Goal: Task Accomplishment & Management: Use online tool/utility

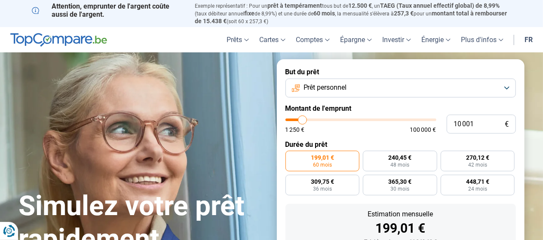
click at [298, 120] on input "range" at bounding box center [361, 120] width 151 height 3
type input "10000"
radio input "true"
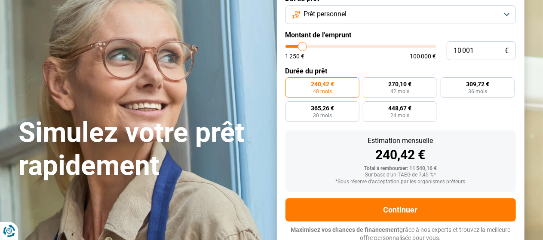
scroll to position [77, 0]
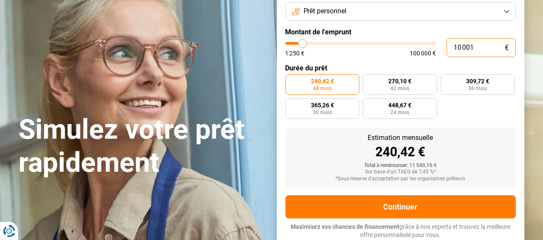
click at [479, 47] on input "10 001" at bounding box center [481, 47] width 69 height 19
type input "1 000"
type input "1250"
type input "100"
type input "1250"
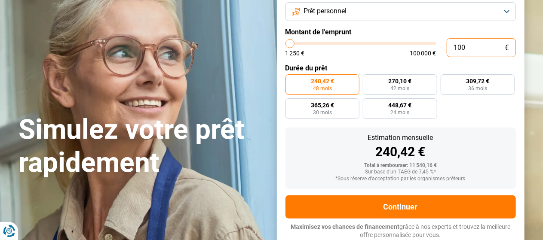
type input "10"
type input "1250"
type input "1"
type input "1250"
type input "0"
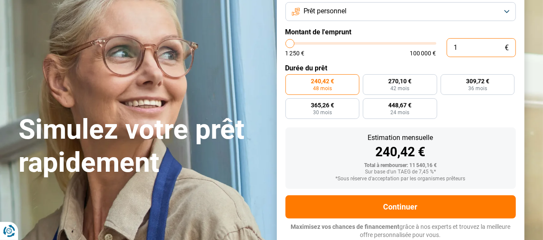
type input "1250"
type input "1 250"
type input "1250"
radio input "true"
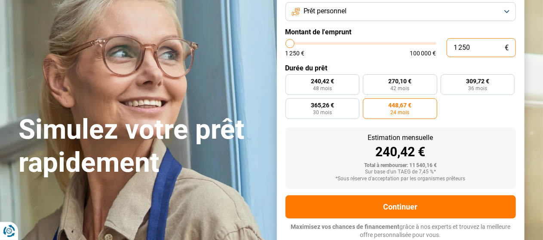
type input "12 503"
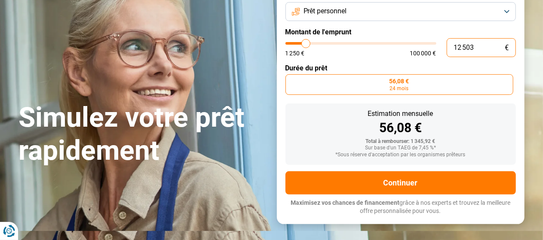
scroll to position [52, 0]
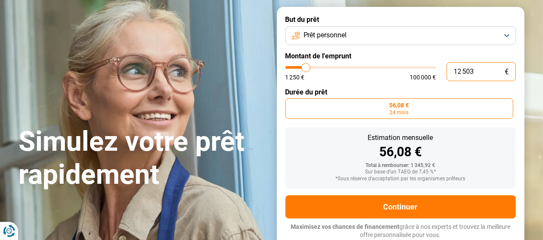
type input "12500"
radio input "false"
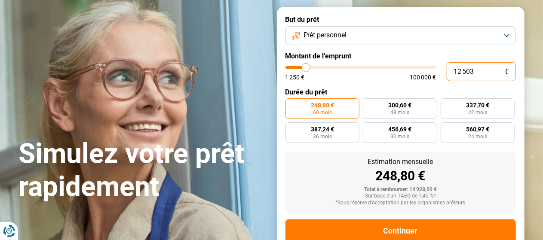
type input "1 250"
type input "1250"
type input "125"
type input "1250"
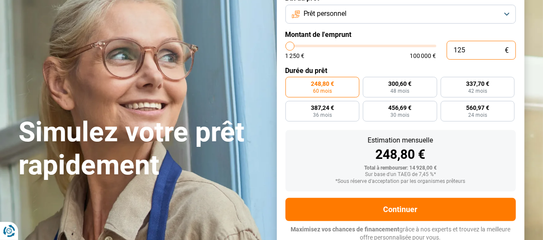
type input "12"
type input "1250"
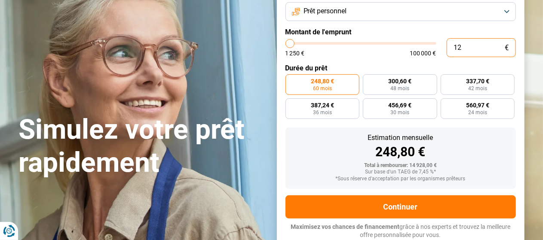
type input "1"
type input "1250"
type input "0"
type input "1250"
type input "3"
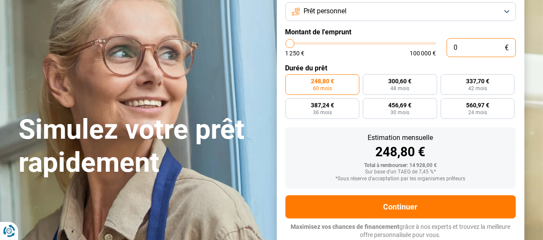
type input "1250"
type input "35"
type input "1250"
type input "350"
type input "1250"
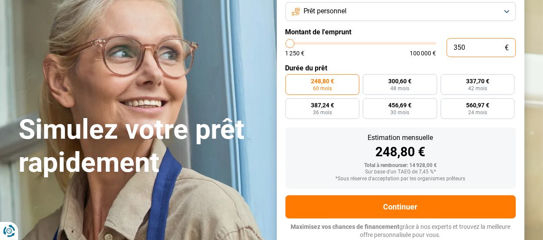
type input "3 500"
type input "3500"
radio input "true"
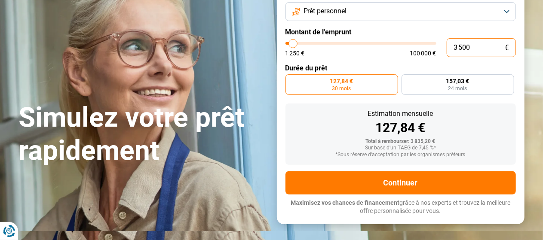
scroll to position [52, 0]
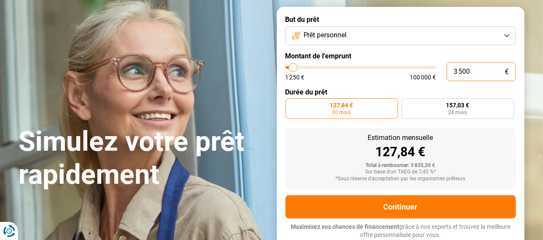
type input "3 500"
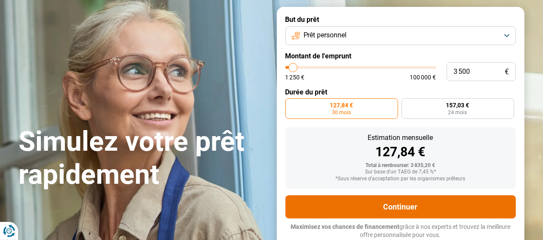
click at [401, 205] on button "Continuer" at bounding box center [401, 207] width 230 height 23
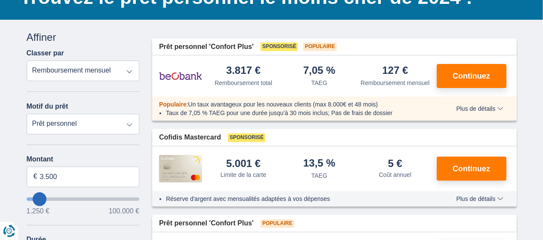
scroll to position [52, 0]
